Goal: Task Accomplishment & Management: Use online tool/utility

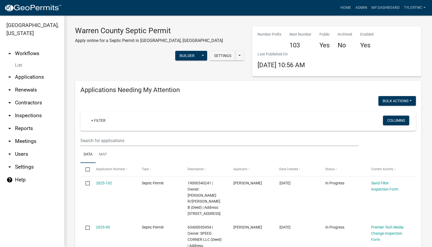
select select "2: 50"
select select "3: 100"
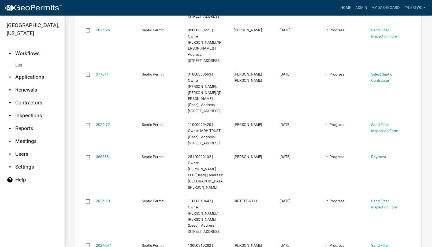
scroll to position [1930, 0]
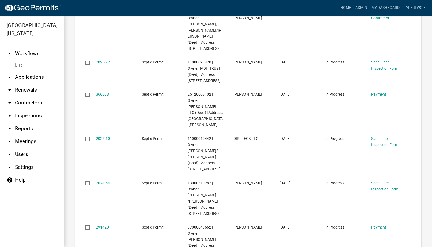
click at [26, 71] on link "arrow_drop_down Applications" at bounding box center [32, 77] width 64 height 13
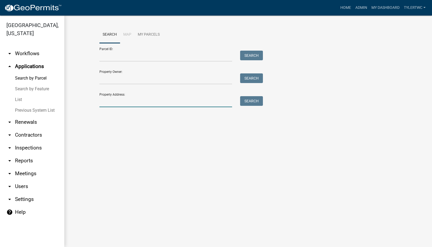
drag, startPoint x: 131, startPoint y: 102, endPoint x: 133, endPoint y: 99, distance: 3.0
click at [131, 102] on input "Property Address:" at bounding box center [165, 101] width 133 height 11
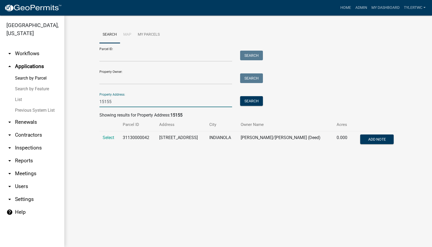
type input "15155"
click at [107, 141] on td "Select" at bounding box center [109, 140] width 20 height 18
click at [111, 140] on span "Select" at bounding box center [109, 137] width 12 height 5
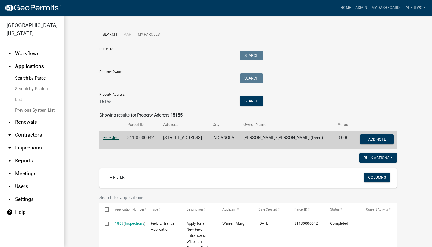
scroll to position [125, 0]
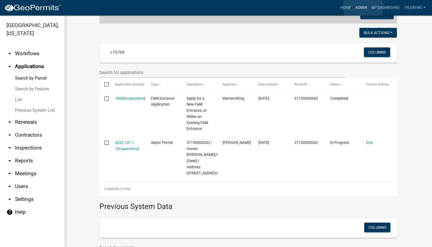
click at [363, 7] on link "Admin" at bounding box center [361, 8] width 16 height 10
